Goal: Navigation & Orientation: Find specific page/section

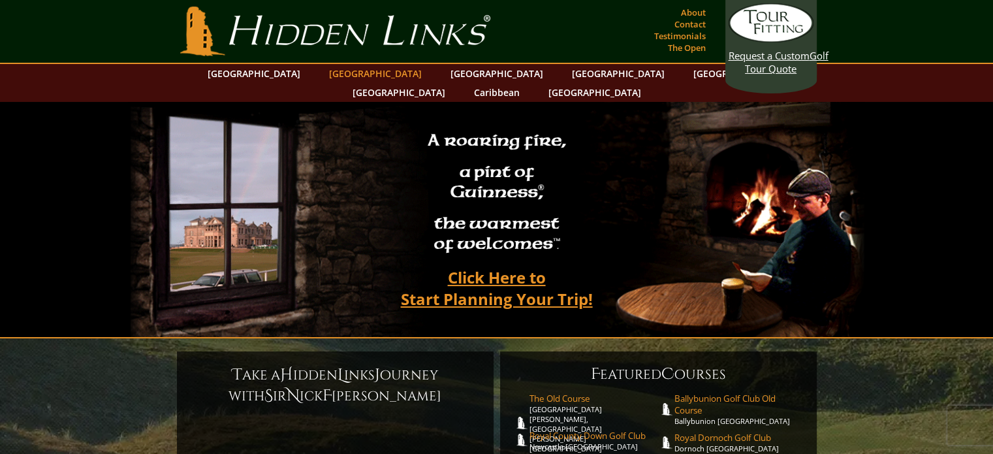
click at [358, 71] on link "[GEOGRAPHIC_DATA]" at bounding box center [375, 73] width 106 height 19
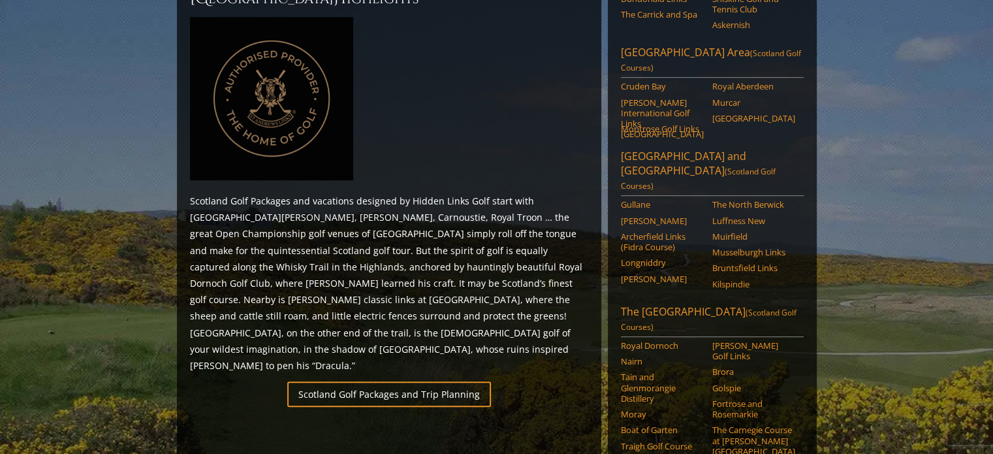
scroll to position [606, 0]
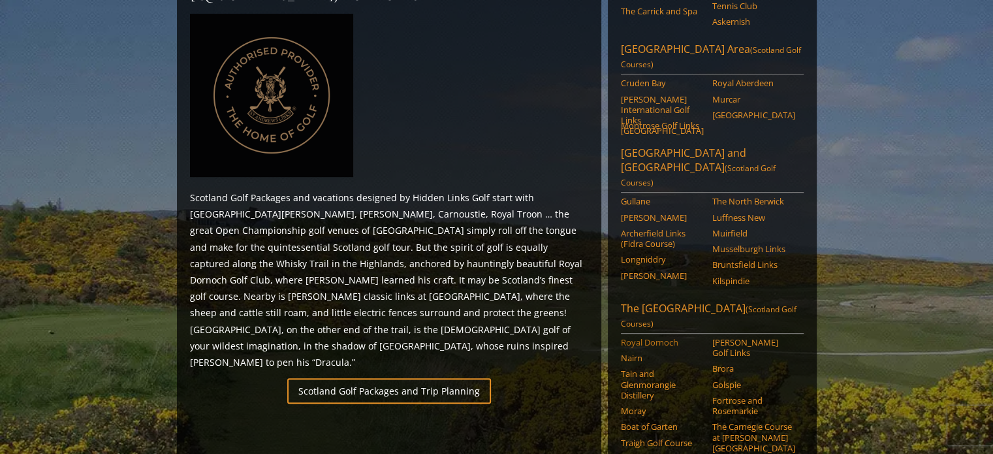
click at [663, 337] on link "Royal Dornoch" at bounding box center [662, 342] width 83 height 10
